Goal: Navigation & Orientation: Find specific page/section

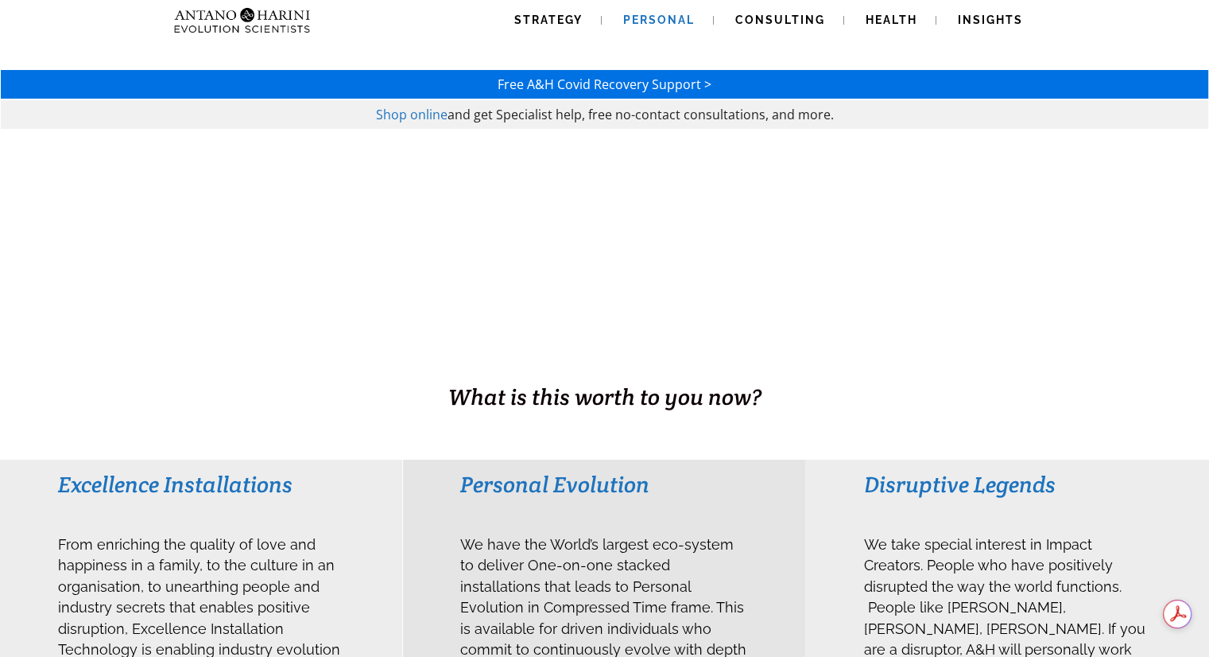
click at [653, 20] on span "Personal" at bounding box center [659, 20] width 72 height 13
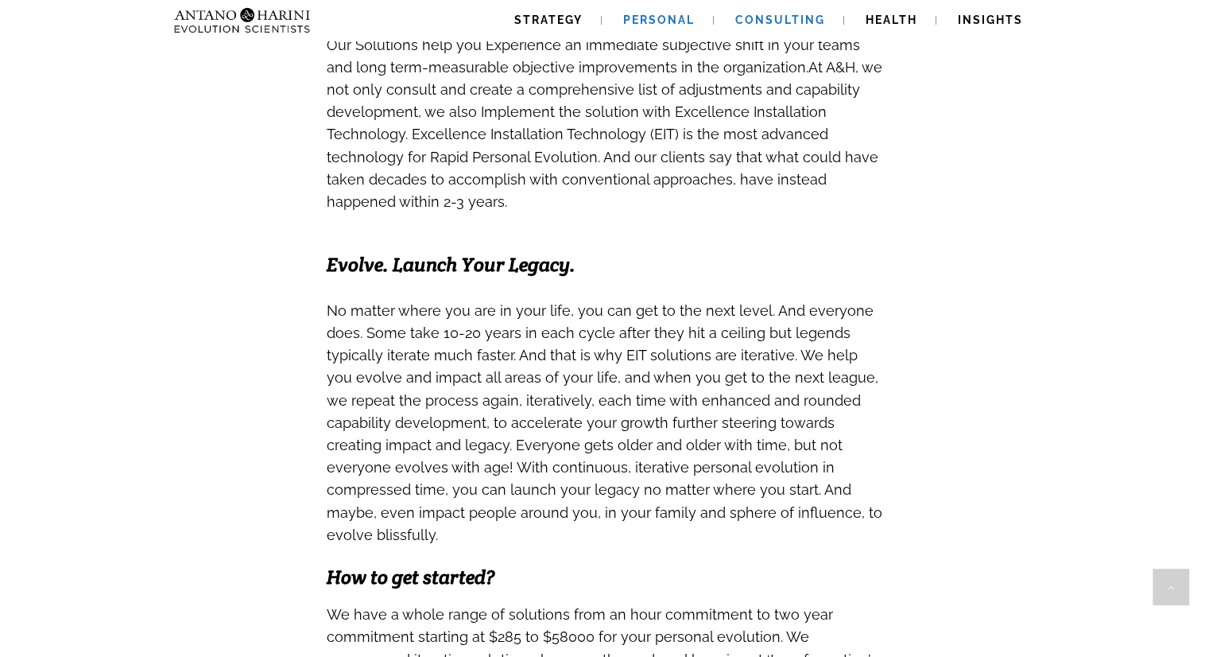
scroll to position [1049, 0]
click at [800, 17] on span "Consulting" at bounding box center [780, 20] width 90 height 13
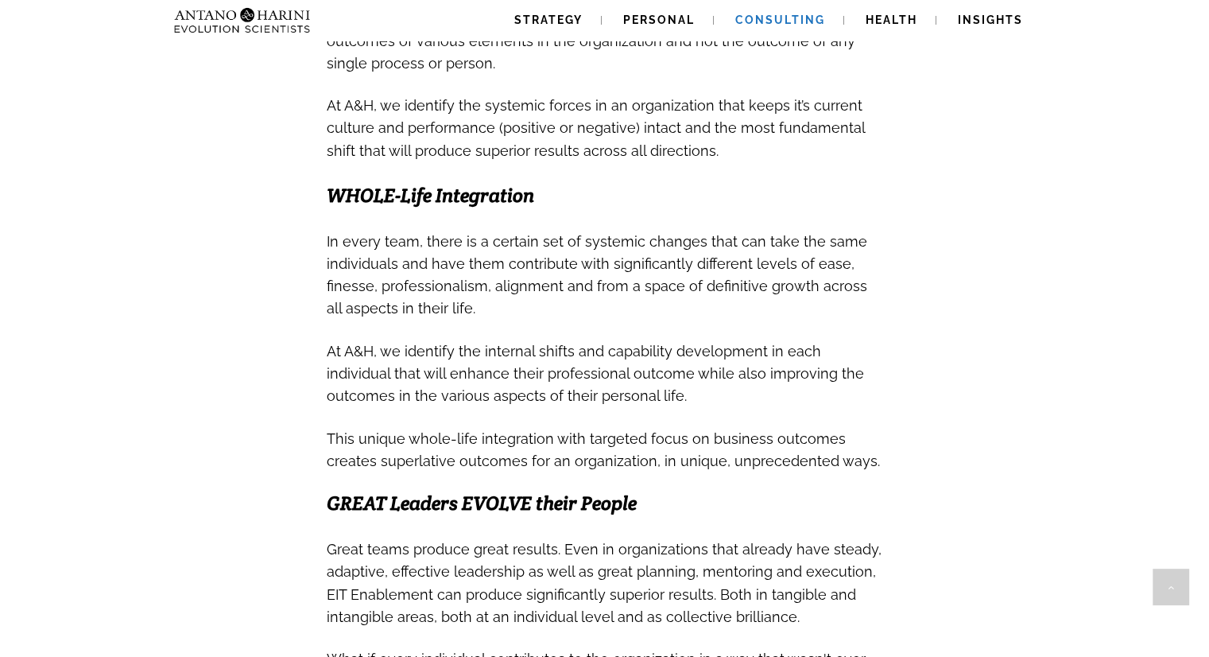
scroll to position [712, 0]
